Goal: Task Accomplishment & Management: Manage account settings

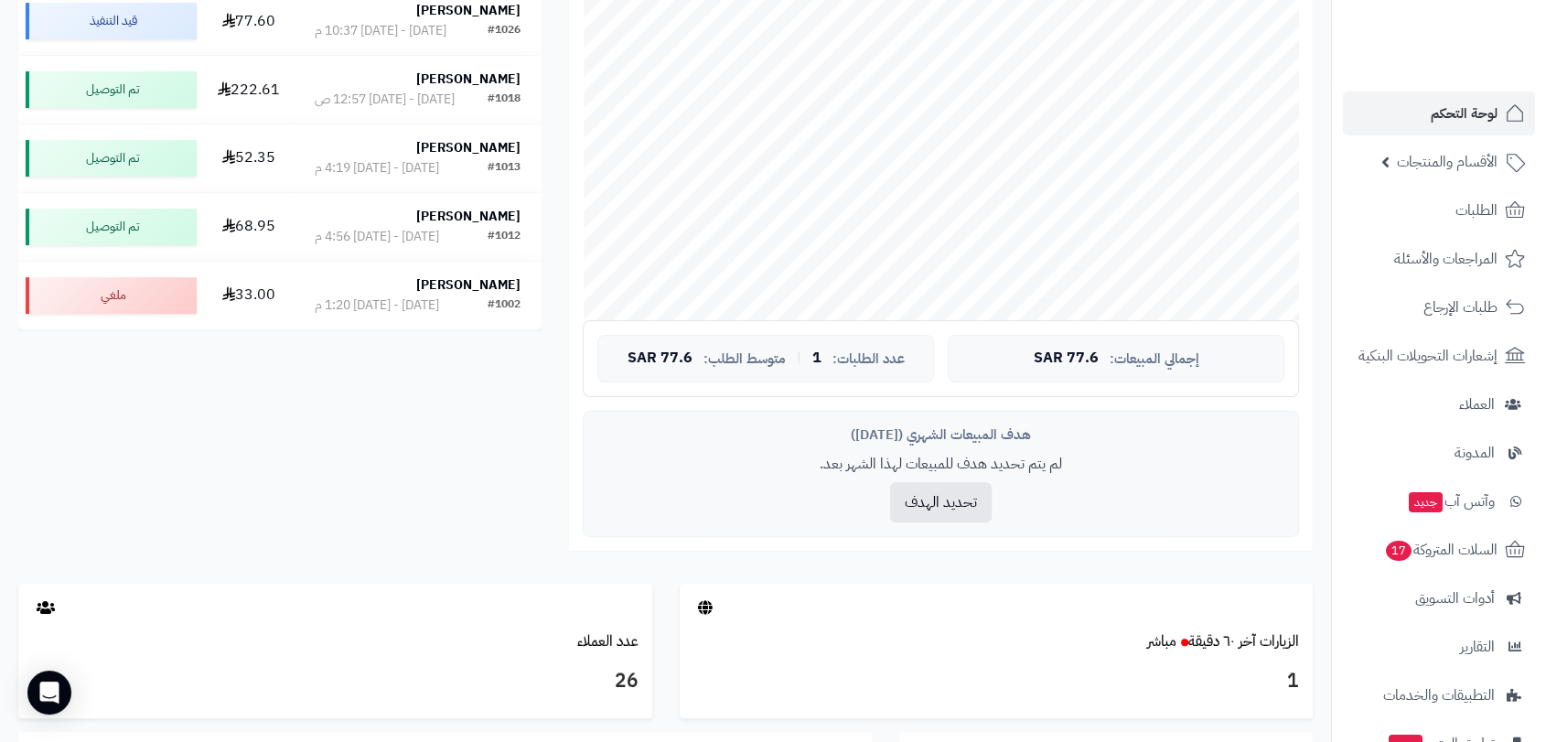
scroll to position [406, 0]
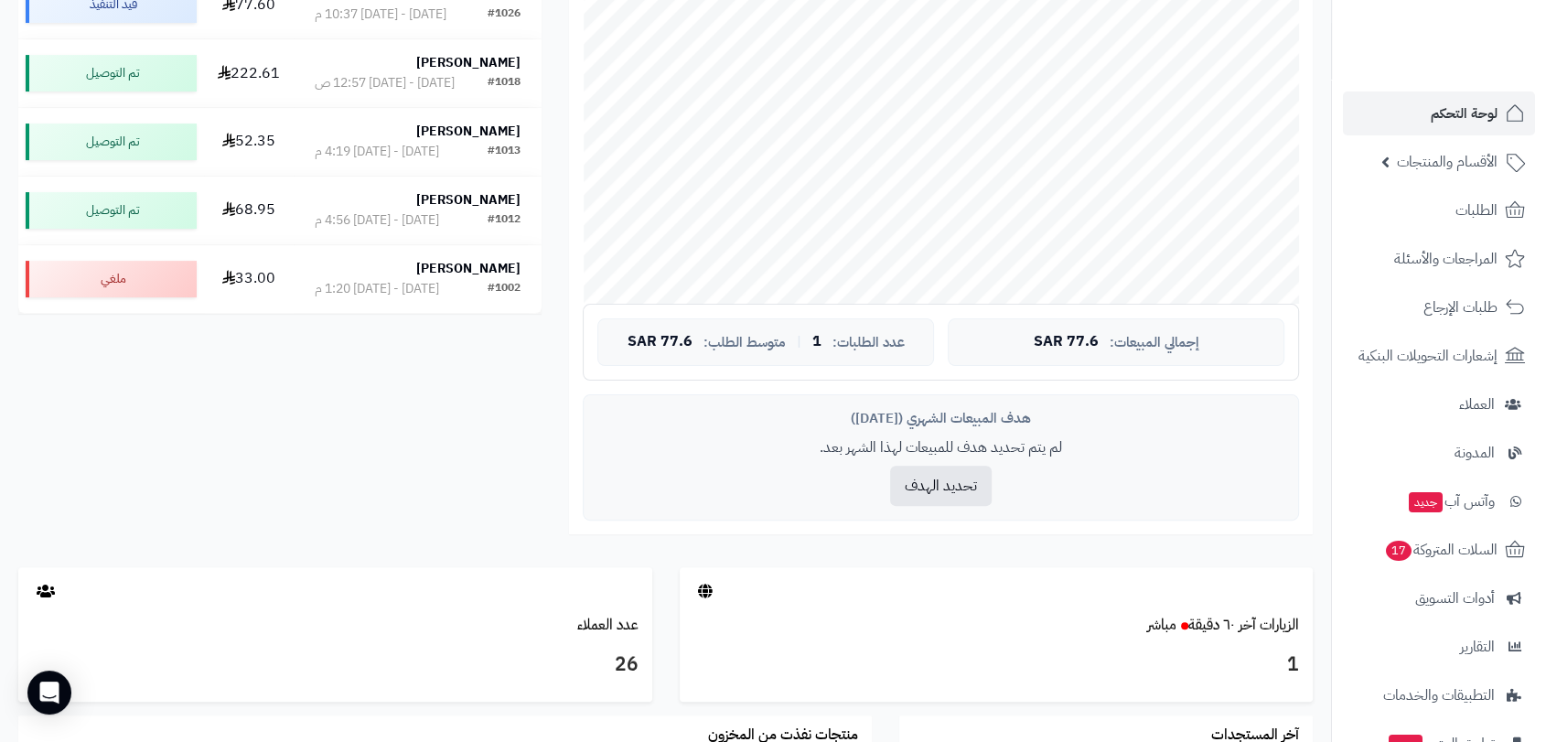
click at [1325, 719] on div "تحليل نمو المتجر المرحلة الأولى 41 تقييم النمو 1 طلبات الشهر 0% معدل تكرار الشر…" at bounding box center [665, 440] width 1331 height 1399
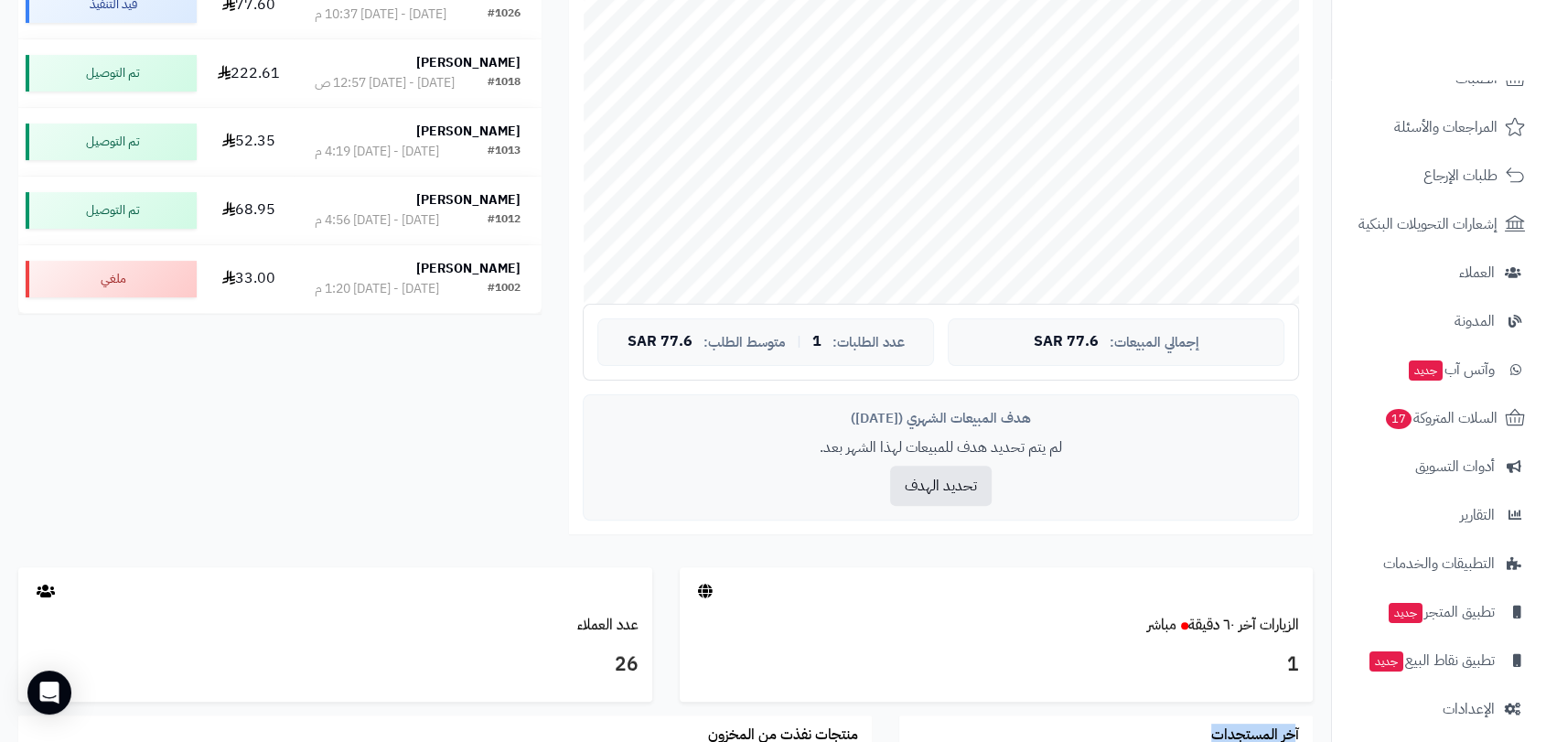
scroll to position [144, 0]
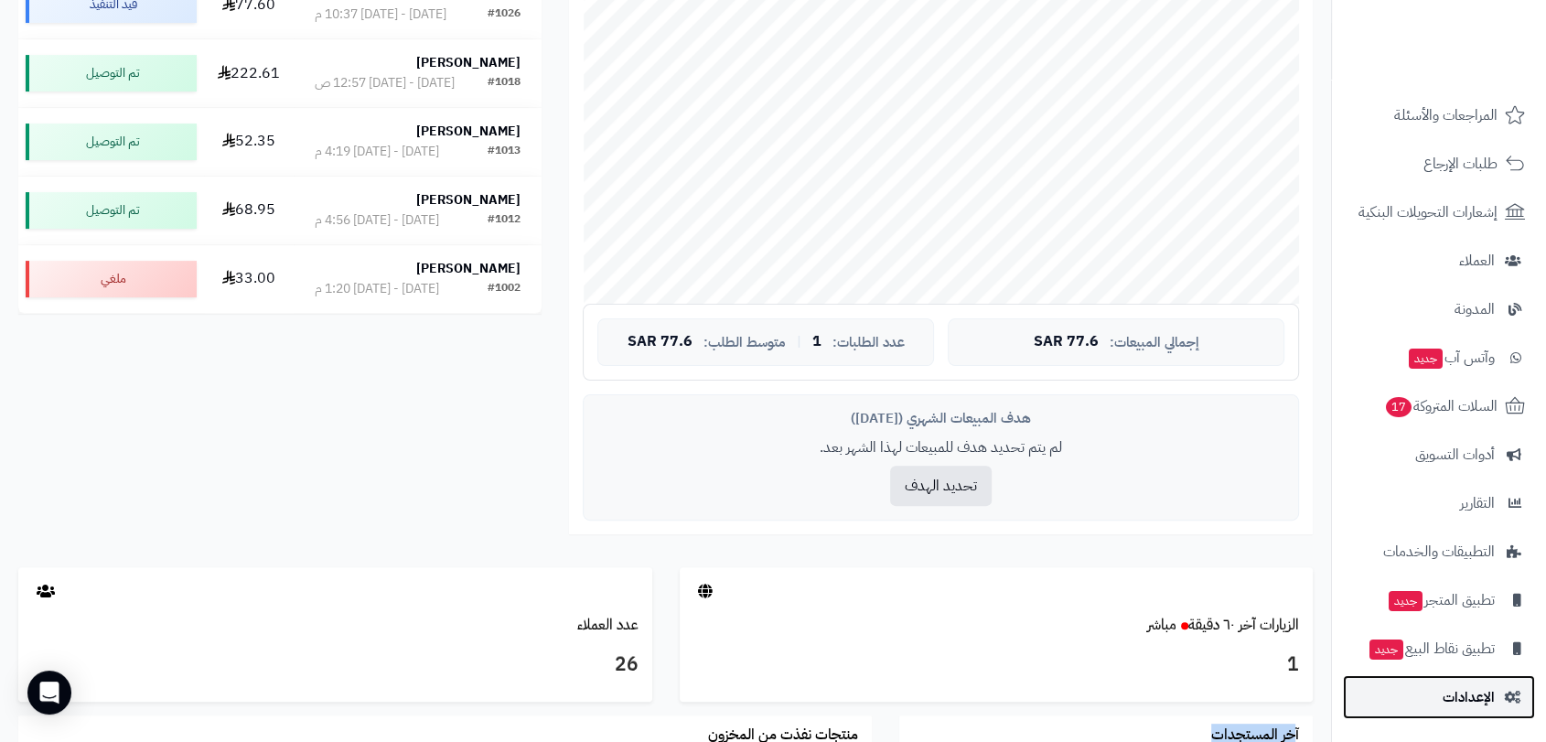
click at [1471, 694] on span "الإعدادات" at bounding box center [1468, 697] width 52 height 26
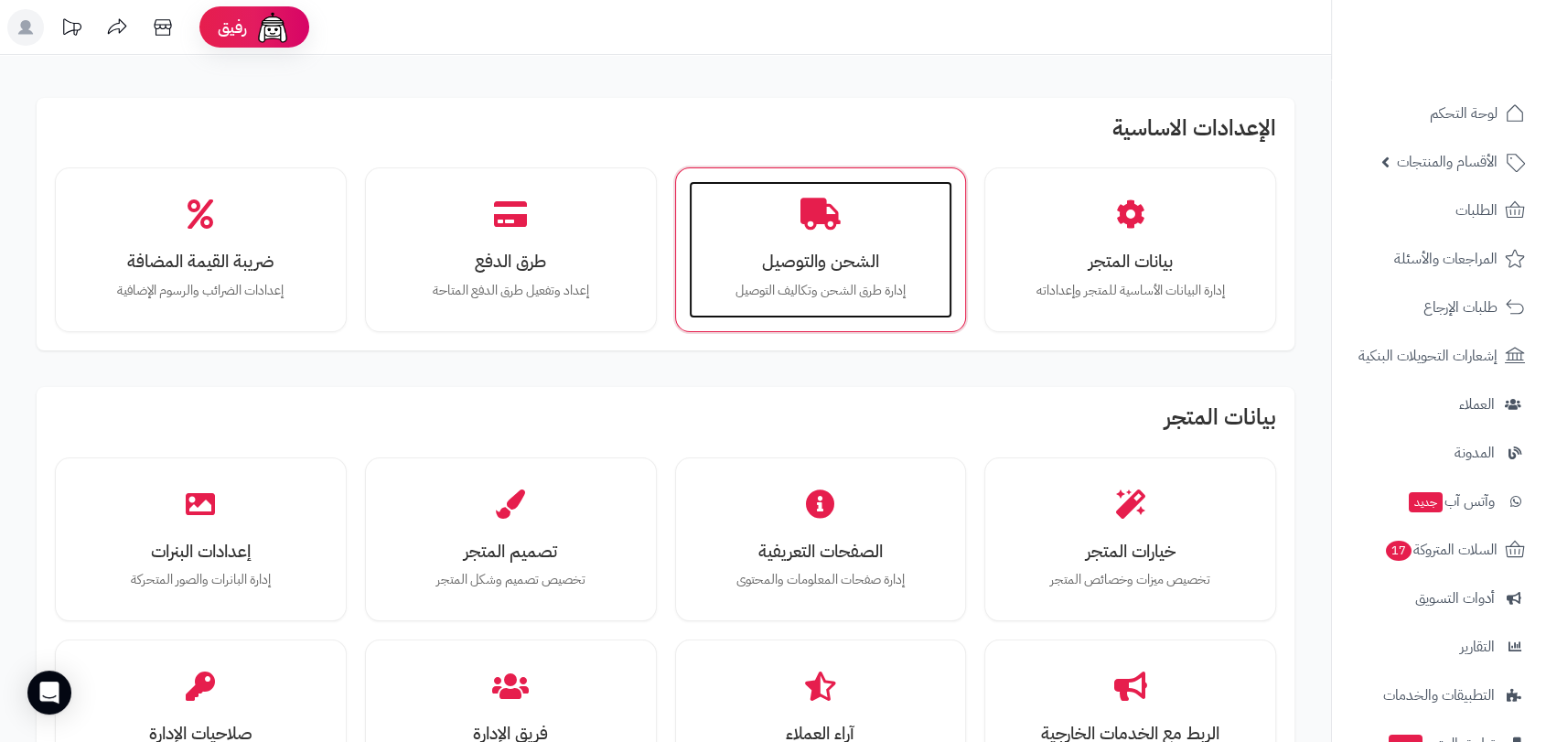
click at [791, 252] on h3 "الشحن والتوصيل" at bounding box center [821, 261] width 228 height 19
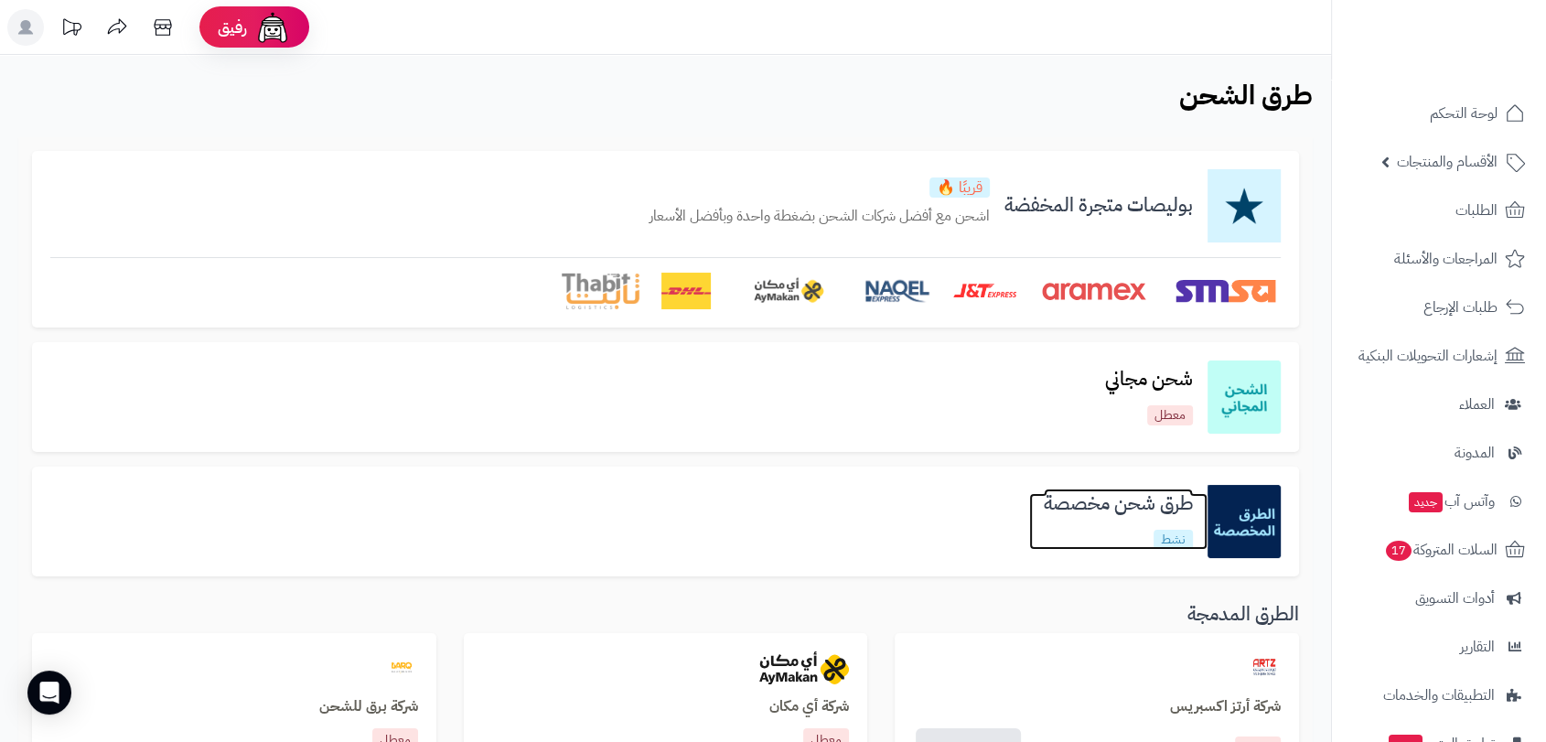
click at [1091, 508] on h3 "طرق شحن مخصصة" at bounding box center [1118, 503] width 178 height 21
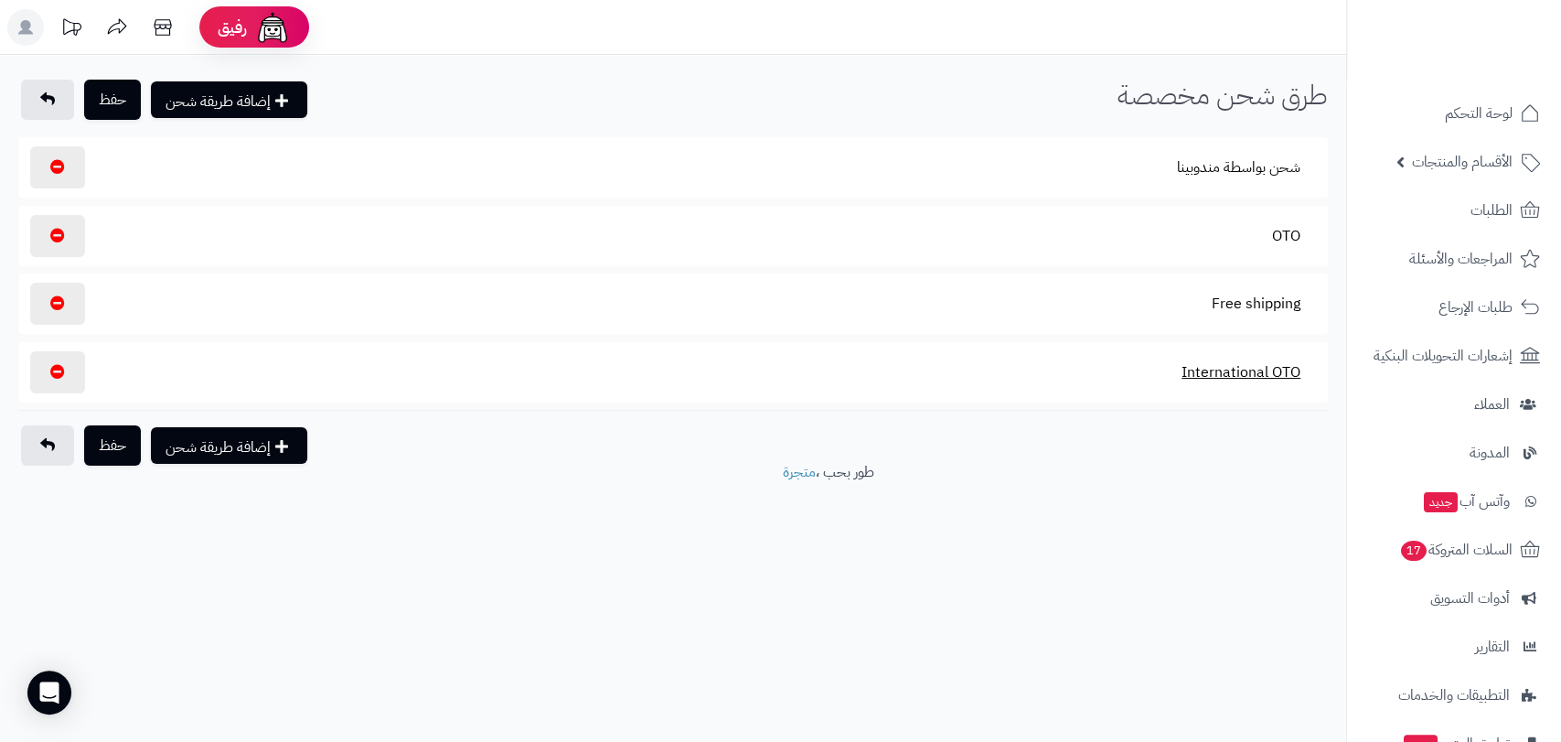
click at [1240, 380] on button "International OTO" at bounding box center [1241, 372] width 150 height 42
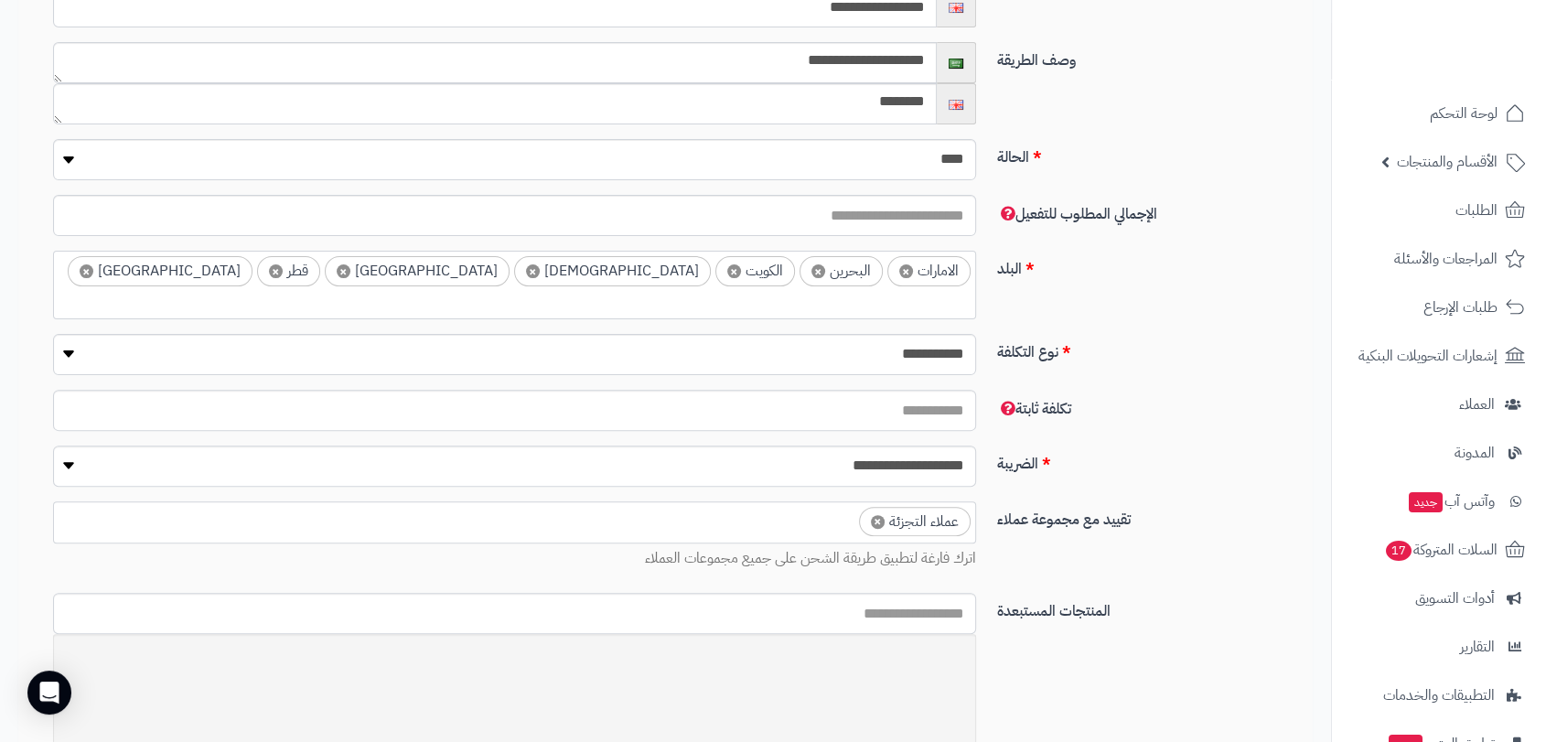
scroll to position [487, 0]
click at [947, 290] on input "search" at bounding box center [959, 300] width 24 height 21
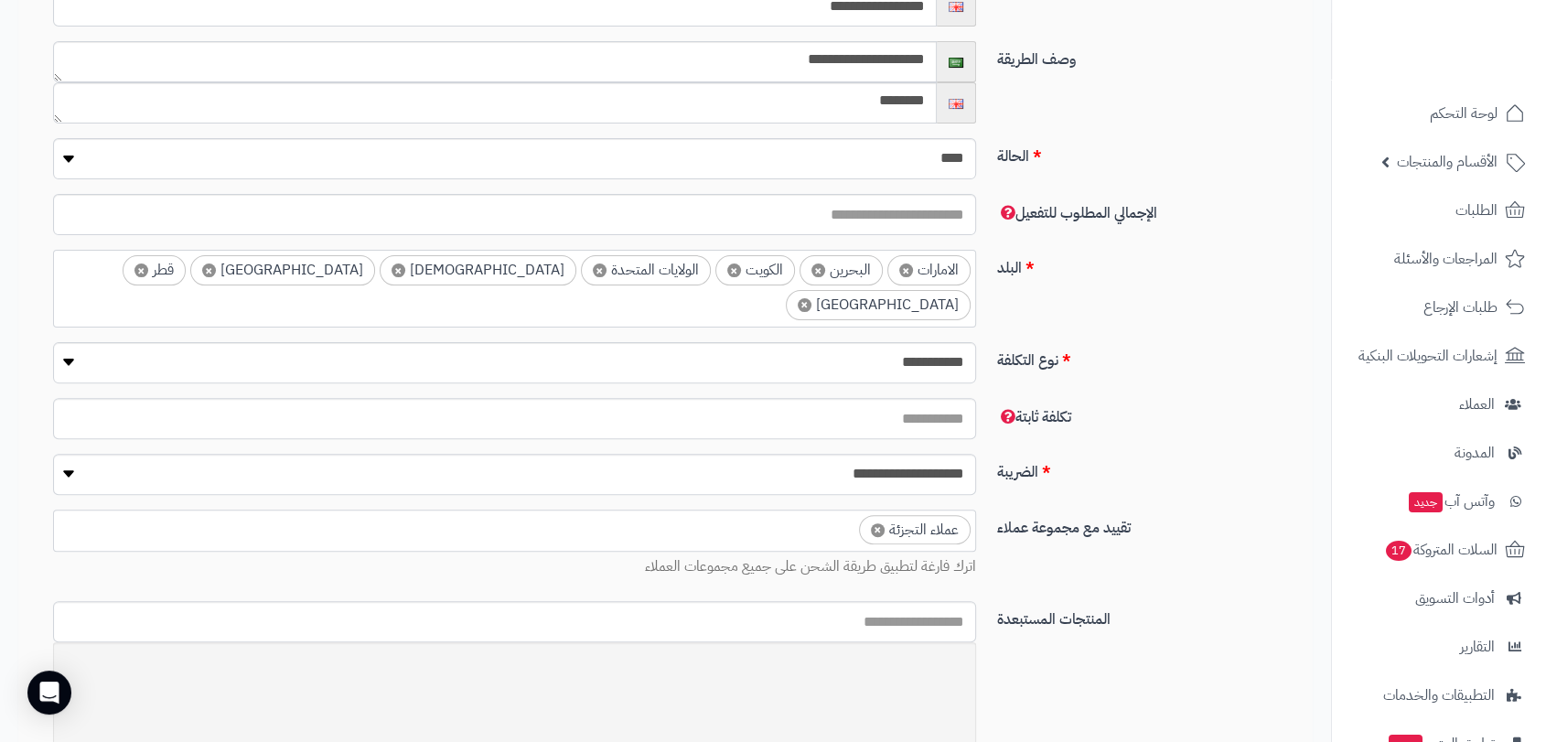
scroll to position [0, 0]
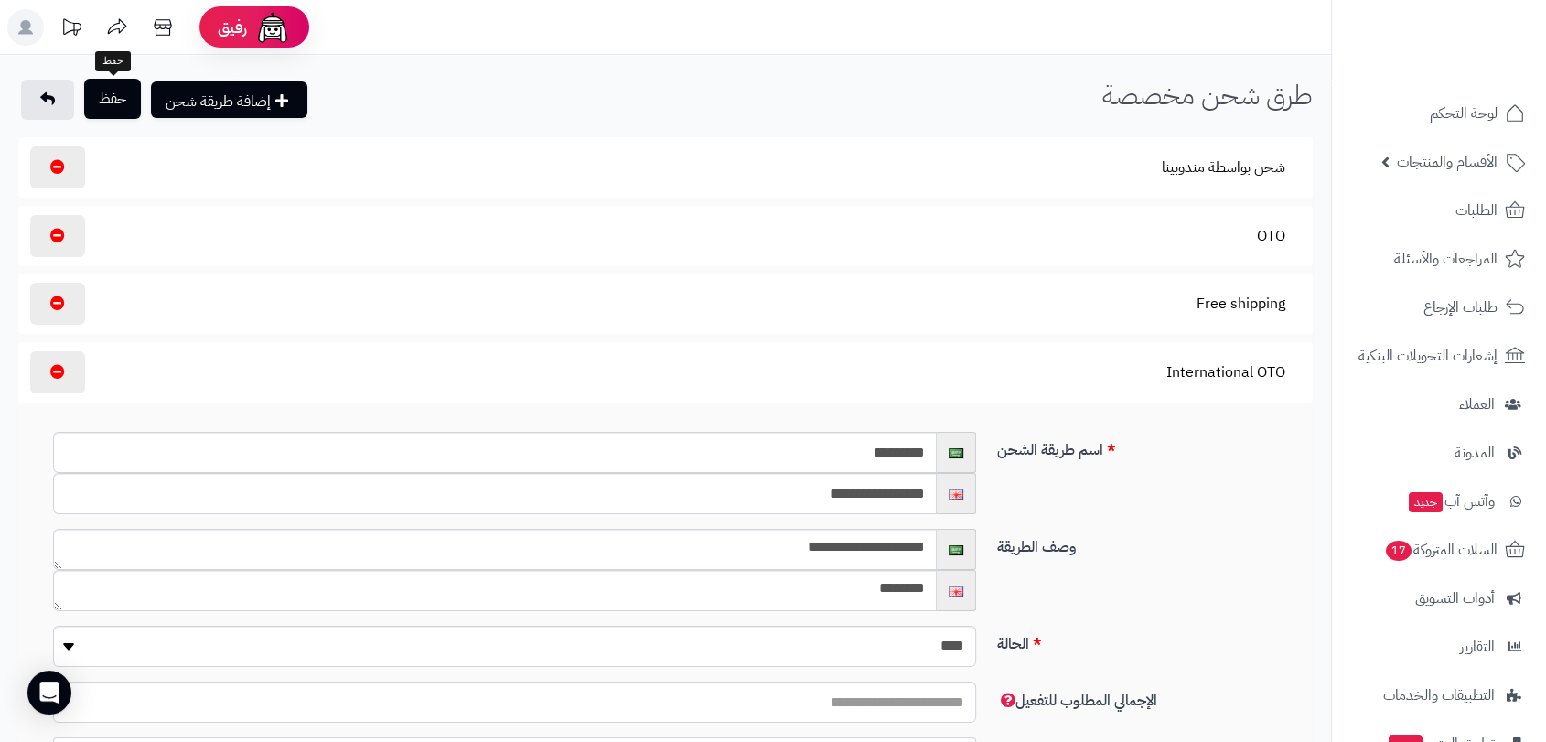
click at [110, 97] on button "حفظ" at bounding box center [112, 99] width 57 height 40
